Goal: Navigation & Orientation: Find specific page/section

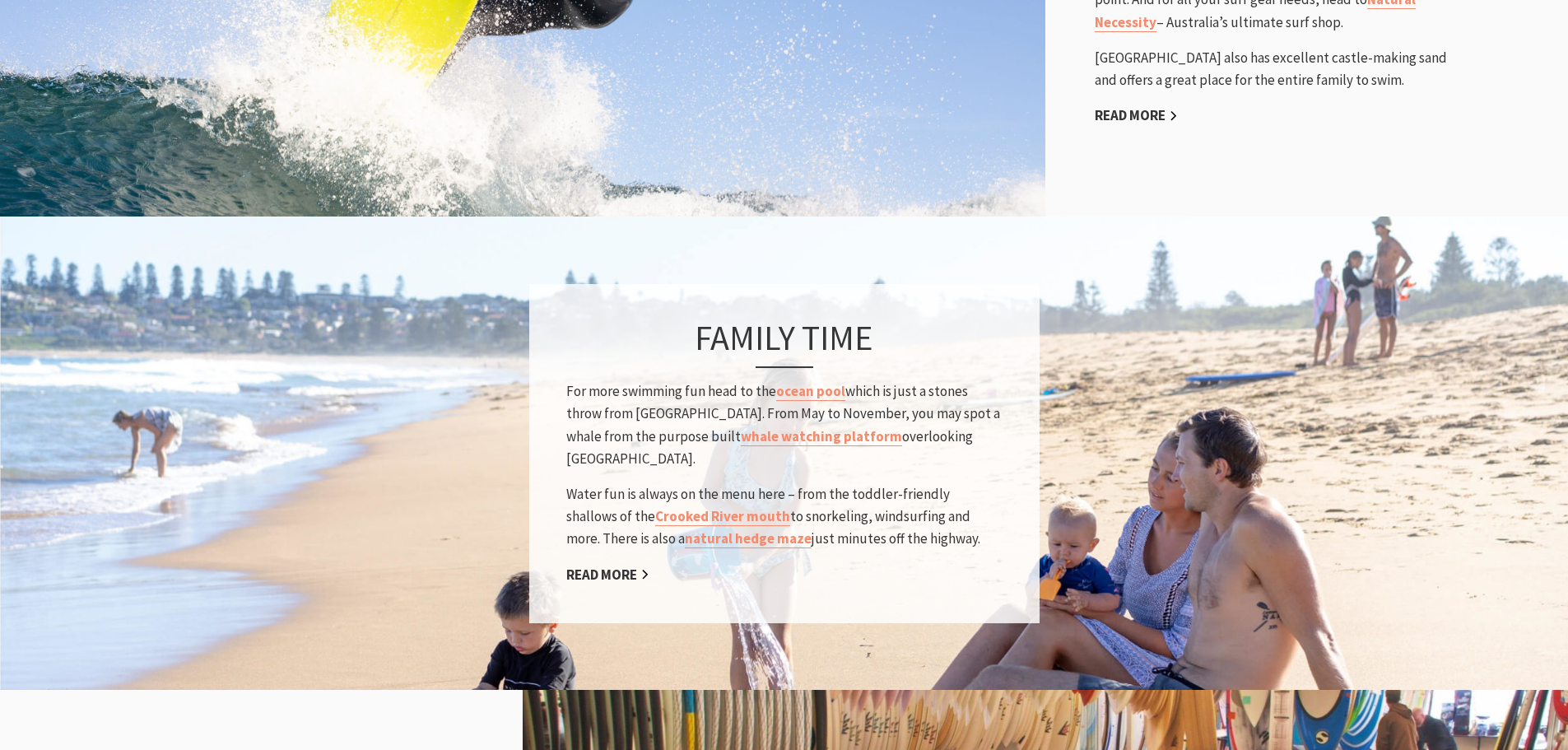
scroll to position [1235, 0]
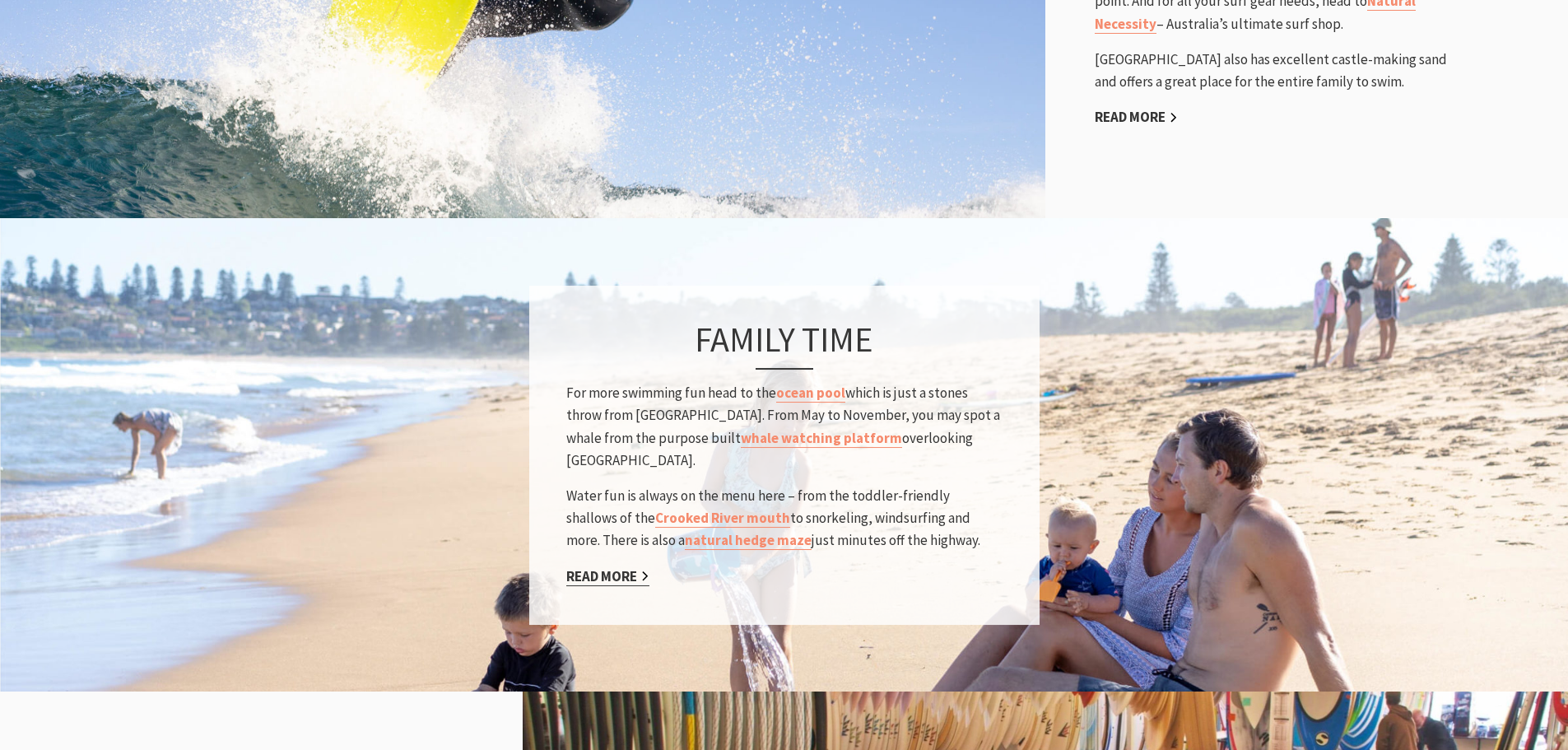
click at [618, 567] on link "Read More" at bounding box center [608, 576] width 84 height 19
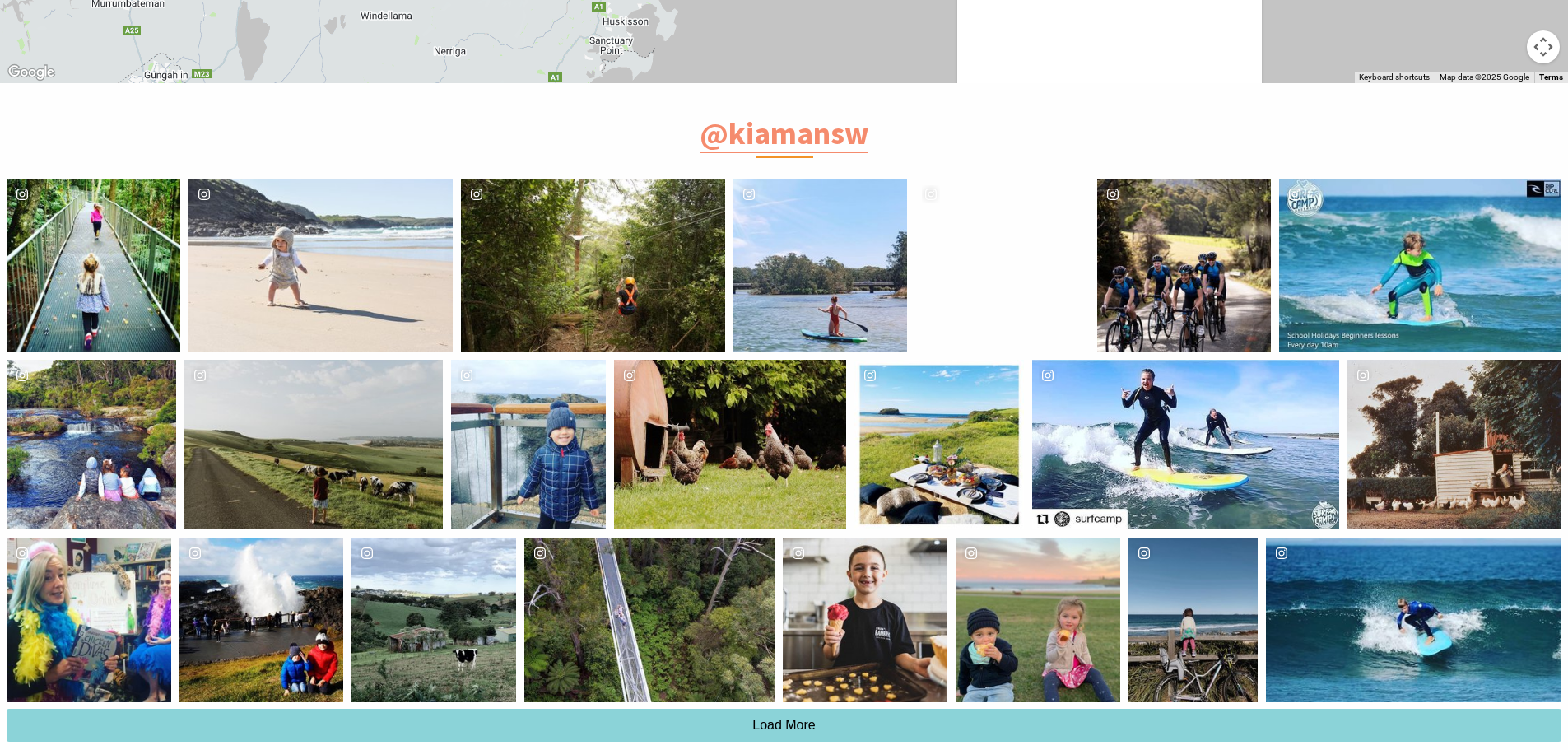
scroll to position [3786, 0]
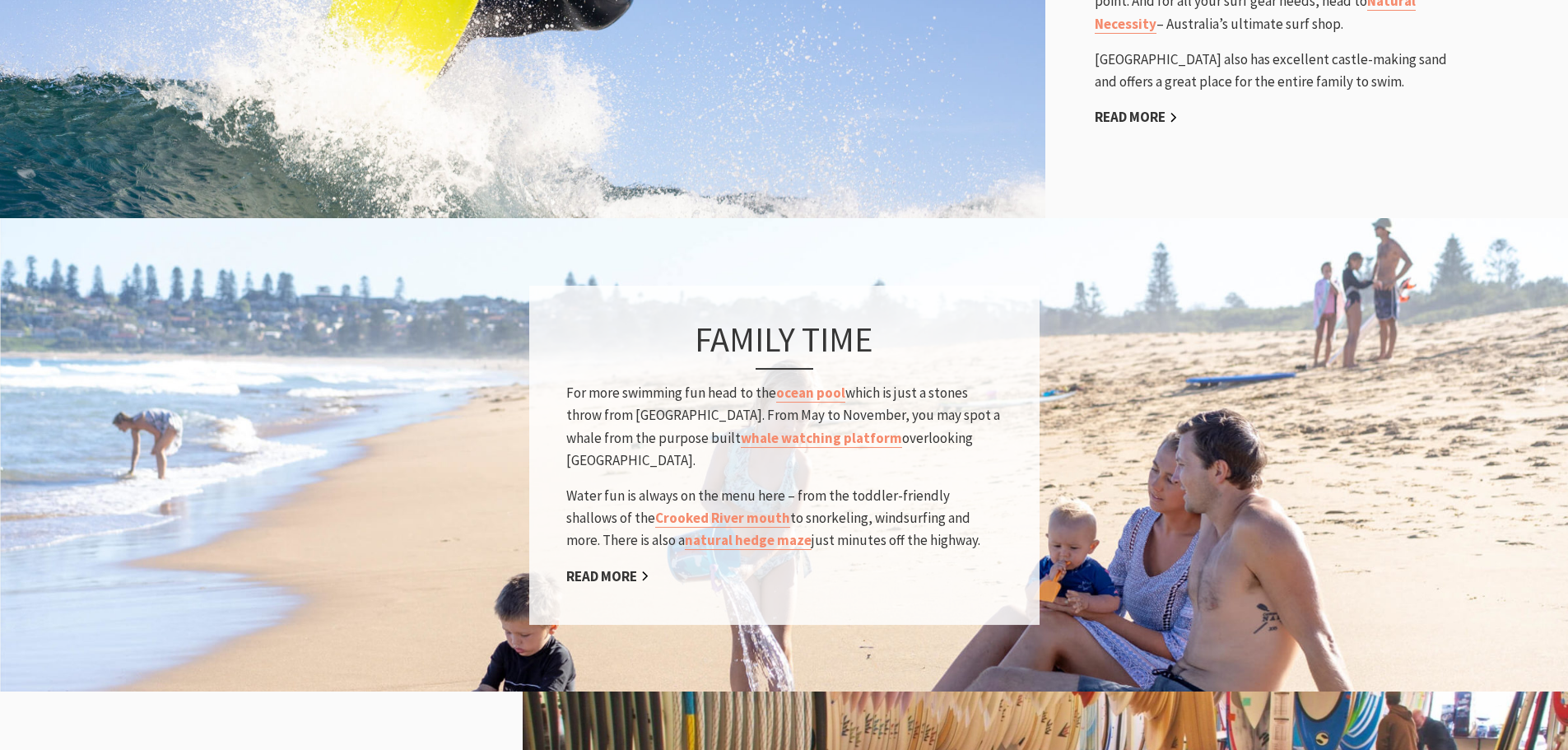
scroll to position [554, 1589]
